Goal: Navigation & Orientation: Find specific page/section

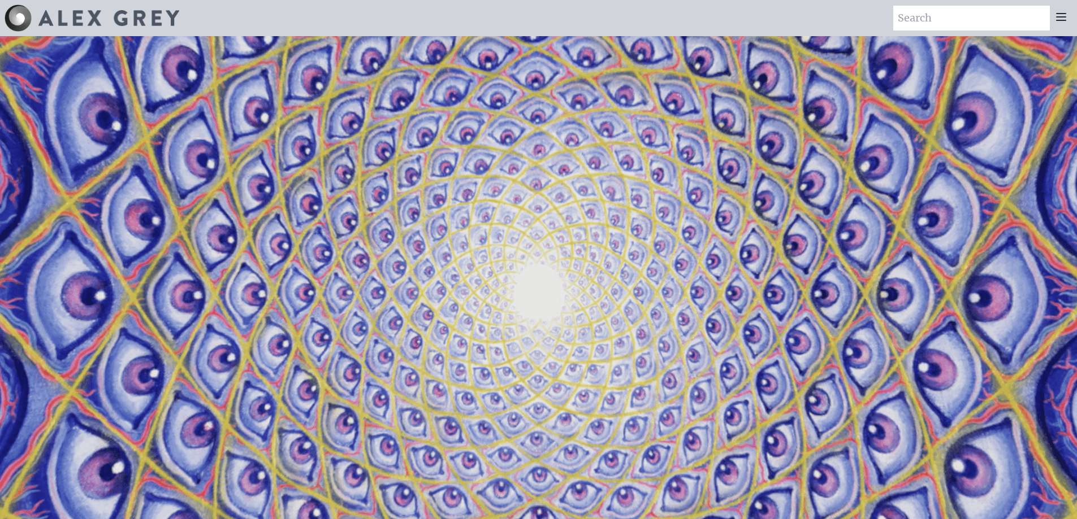
click at [1063, 20] on icon at bounding box center [1060, 17] width 9 height 7
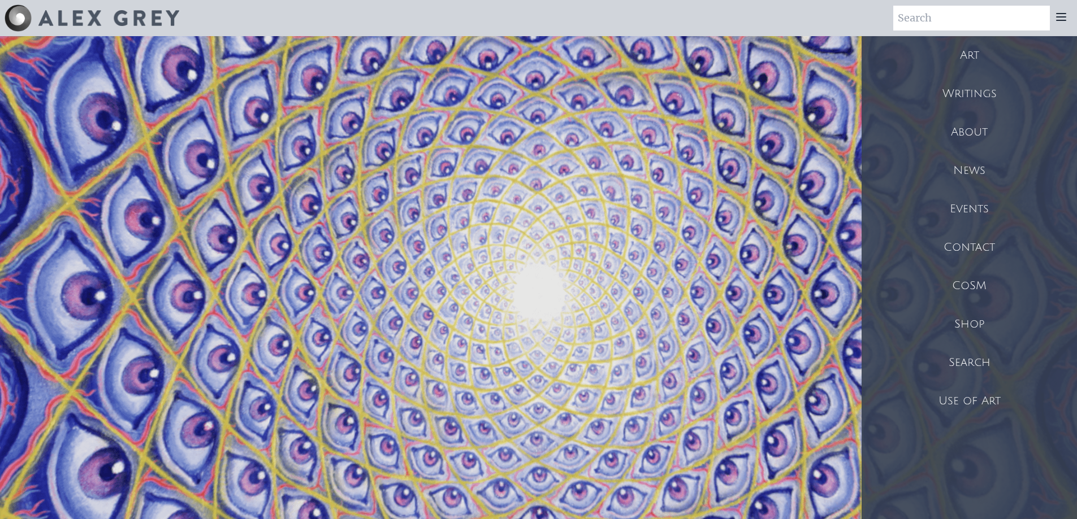
click at [960, 319] on div "Shop" at bounding box center [968, 324] width 215 height 38
